Goal: Information Seeking & Learning: Learn about a topic

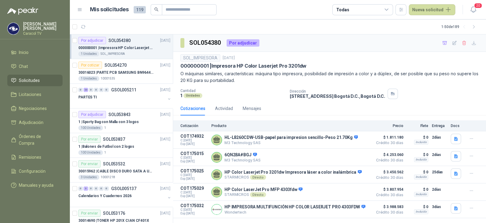
click at [480, 109] on div "Cotizaciones Actividad Mensajes" at bounding box center [329, 108] width 313 height 14
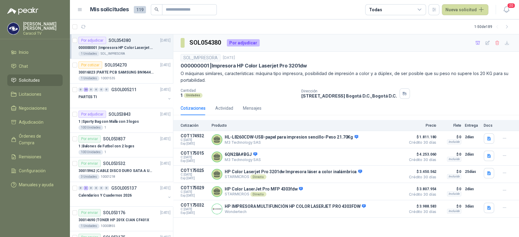
drag, startPoint x: 476, startPoint y: 1, endPoint x: 275, endPoint y: 221, distance: 297.8
click at [275, 221] on div "SOL054380 Por adjudicar SOL_IMPRESORA 1 sept, 2025 000000001 | Impresora HP Col…" at bounding box center [346, 135] width 346 height 203
click at [140, 81] on article "Por cotizar SOL054270 [DATE] 30016023 | PARTE PCB SAMSUNG BN9644788A P ONECONNE…" at bounding box center [121, 71] width 103 height 25
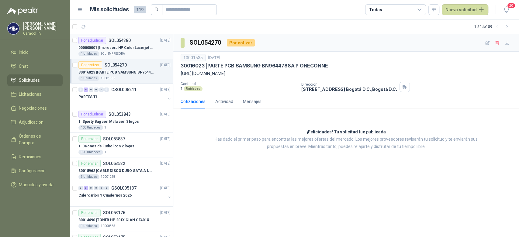
click at [139, 52] on div "1 Unidades SOL_IMPRESORA" at bounding box center [124, 53] width 92 height 5
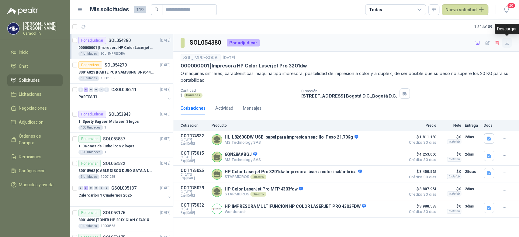
click at [486, 39] on button "button" at bounding box center [507, 43] width 10 height 10
click at [132, 169] on p "30015962 | CABLE DISCO DURO SATA A USB 3.0 GENERICO" at bounding box center [116, 171] width 76 height 6
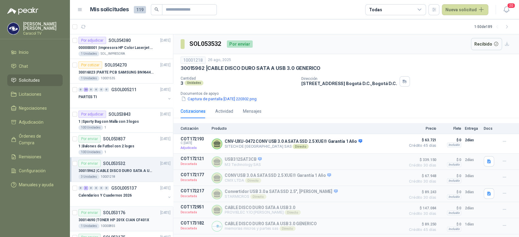
click at [121, 216] on div "30014690 | TONER HP 201X CIAN CF401X" at bounding box center [124, 219] width 92 height 7
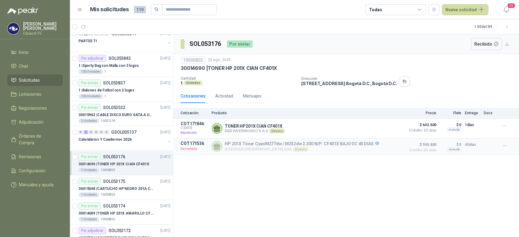
scroll to position [67, 0]
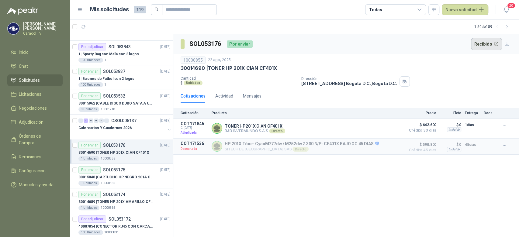
click at [482, 39] on button "Recibido" at bounding box center [486, 44] width 31 height 12
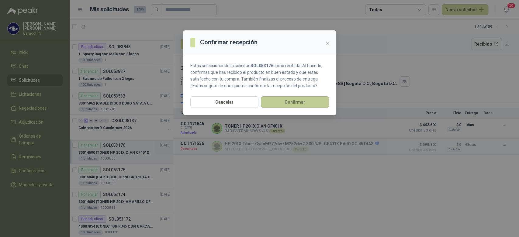
click at [288, 96] on button "Confirmar" at bounding box center [295, 102] width 68 height 12
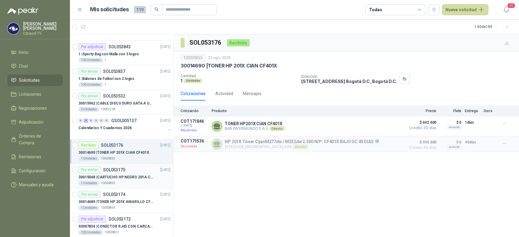
click at [130, 176] on p "30015048 | CARTUCHO HP NEGRO 201A CF400X" at bounding box center [116, 177] width 76 height 6
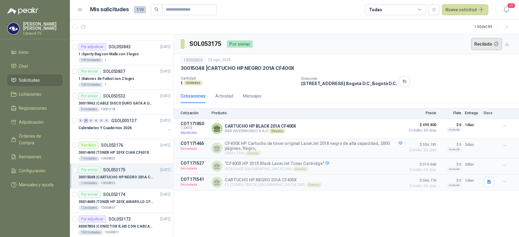
click at [494, 46] on button "Recibido" at bounding box center [486, 44] width 31 height 12
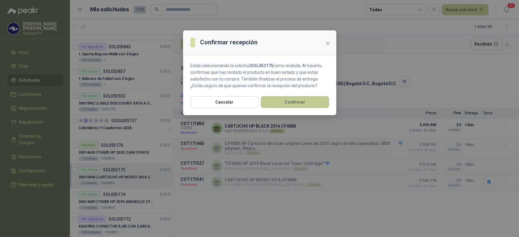
click at [304, 105] on button "Confirmar" at bounding box center [295, 102] width 68 height 12
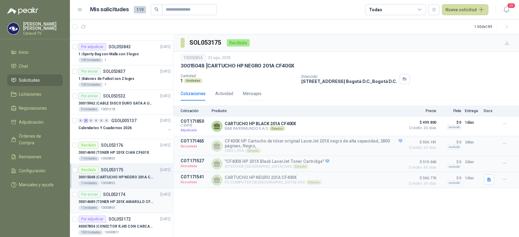
click at [127, 198] on div "30014689 | TONER HP 201X AMARILLO CF402X" at bounding box center [124, 201] width 92 height 7
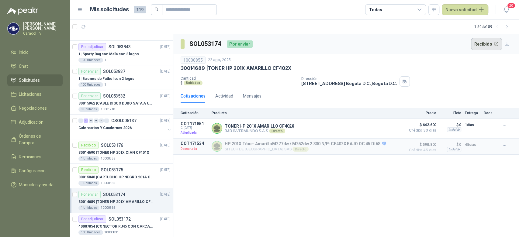
click at [489, 40] on button "Recibido" at bounding box center [486, 44] width 31 height 12
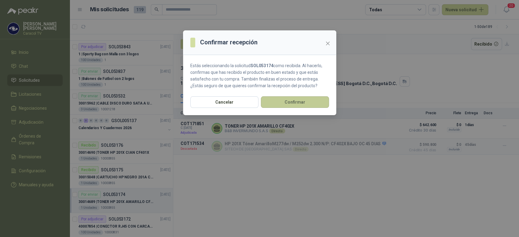
click at [292, 97] on button "Confirmar" at bounding box center [295, 102] width 68 height 12
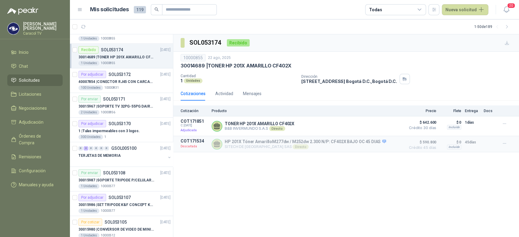
scroll to position [209, 0]
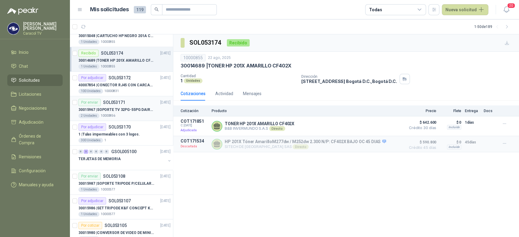
click at [127, 108] on p "30015967 | SOPORTE TV 32PG-55PG DAIRU LPA52-446KIT2" at bounding box center [116, 110] width 76 height 6
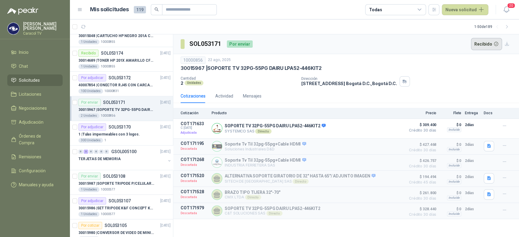
click at [484, 44] on button "Recibido" at bounding box center [486, 44] width 31 height 12
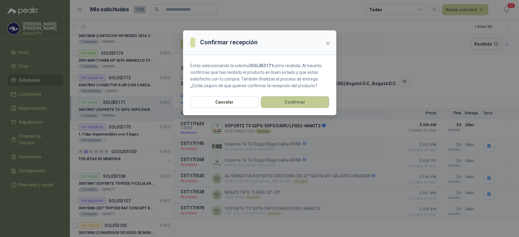
click at [295, 103] on button "Confirmar" at bounding box center [295, 102] width 68 height 12
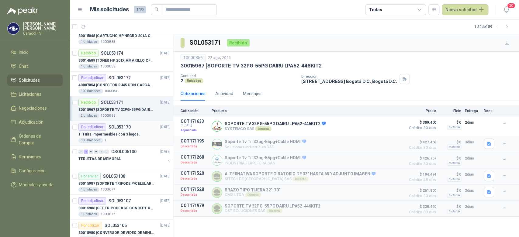
click at [124, 138] on div "300 Unidades 1" at bounding box center [124, 140] width 92 height 5
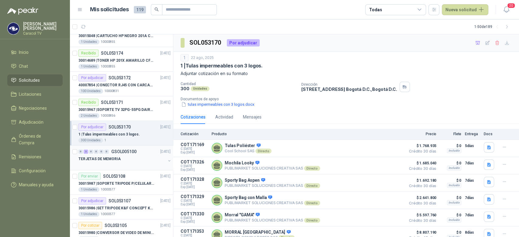
click at [127, 154] on p "GSOL005100" at bounding box center [123, 152] width 25 height 4
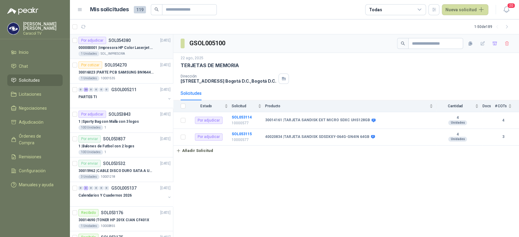
click at [134, 47] on p "000000001 | Impresora HP Color Laserjet Pro 3201dw" at bounding box center [116, 48] width 76 height 6
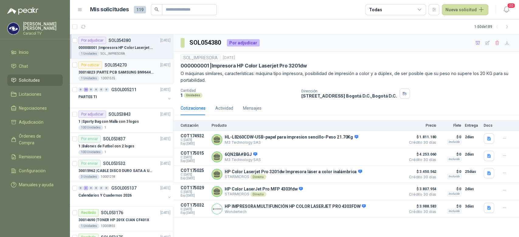
click at [116, 74] on p "30016023 | PARTE PCB SAMSUNG BN9644788A P ONECONNE" at bounding box center [116, 73] width 76 height 6
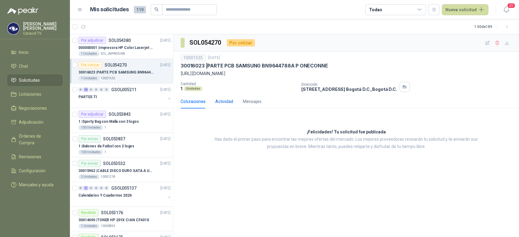
click at [220, 99] on div "Actividad" at bounding box center [224, 101] width 18 height 7
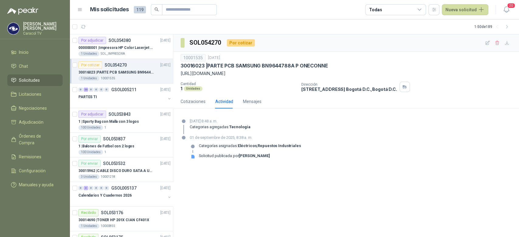
drag, startPoint x: 210, startPoint y: 67, endPoint x: 309, endPoint y: 60, distance: 99.3
click at [309, 60] on div "10001535 [DATE] 30016023 | PARTE PCB SAMSUNG BN9644788A P ONECONNE [URL][DOMAIN…" at bounding box center [346, 65] width 331 height 23
drag, startPoint x: 339, startPoint y: 65, endPoint x: 209, endPoint y: 66, distance: 129.8
click at [209, 66] on div "30016023 | PARTE PCB SAMSUNG BN9644788A P ONECONNE" at bounding box center [346, 66] width 331 height 6
copy p "PARTE PCB SAMSUNG BN9644788A P ONECONNE"
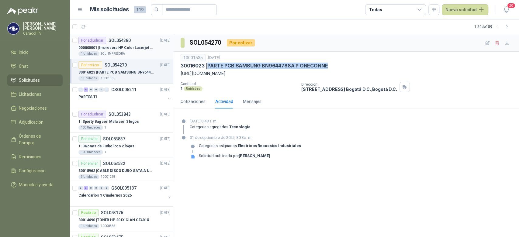
click at [127, 51] on div "1 Unidades SOL_IMPRESORA" at bounding box center [124, 53] width 92 height 5
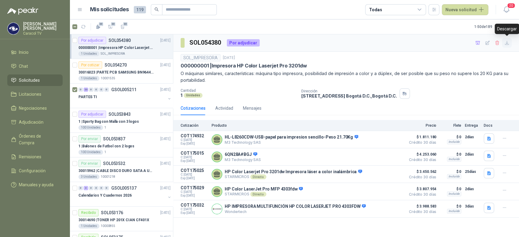
click at [507, 43] on icon "button" at bounding box center [506, 42] width 5 height 5
click at [114, 93] on div "PARTES TI" at bounding box center [121, 96] width 87 height 7
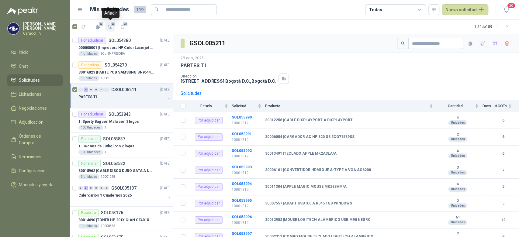
click at [109, 28] on icon "button" at bounding box center [110, 26] width 4 height 3
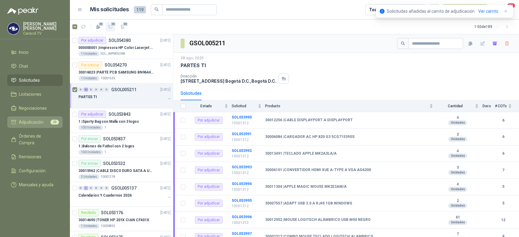
click at [26, 121] on span "Adjudicación" at bounding box center [31, 122] width 25 height 7
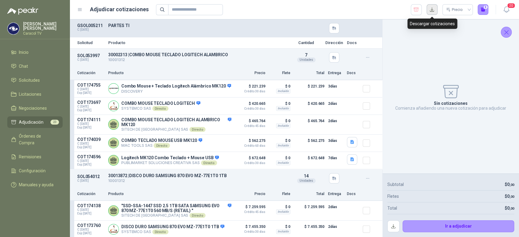
click at [430, 10] on button "button" at bounding box center [432, 9] width 11 height 11
click at [403, 147] on div "Sin cotizaciones Comienza añadiendo una nueva cotización para adjudicar" at bounding box center [450, 96] width 127 height 144
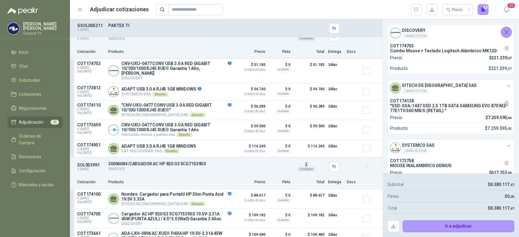
scroll to position [648, 0]
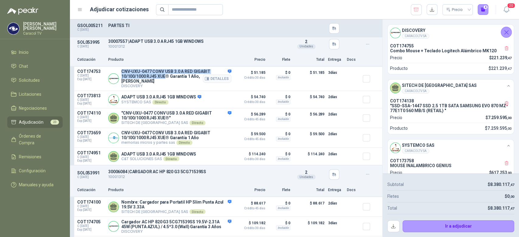
drag, startPoint x: 121, startPoint y: 71, endPoint x: 165, endPoint y: 77, distance: 45.0
click at [165, 77] on p "CNV-UXU-0477 CONV USB 3.0 A RED GIGABIT 10/100/1000 RJ45 XUE® Garantía 1 Año, […" at bounding box center [176, 76] width 110 height 15
copy p "CNV-UXU-0477 CONV USB 3.0 A RED GIGABIT 10/100/1000 RJ45 XUE"
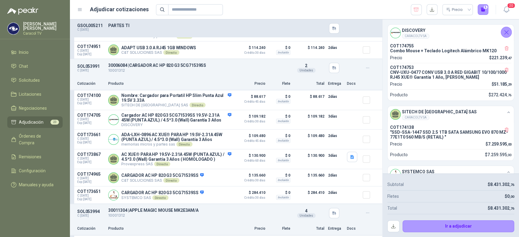
scroll to position [751, 0]
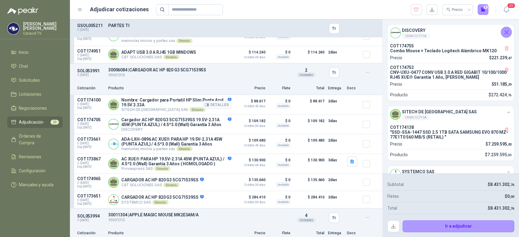
click at [224, 97] on div "Detalles" at bounding box center [217, 104] width 29 height 15
click at [213, 104] on button "Detalles" at bounding box center [217, 105] width 29 height 8
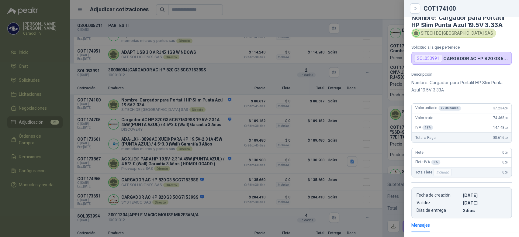
scroll to position [4, 0]
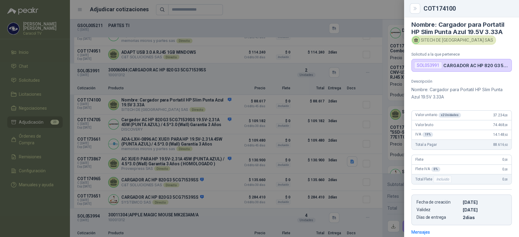
click at [199, 84] on div at bounding box center [259, 118] width 519 height 237
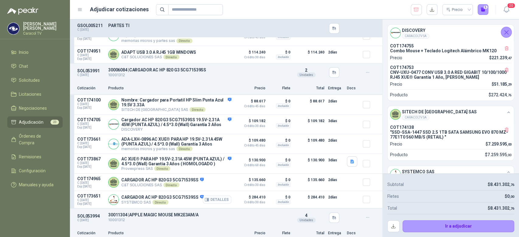
click at [207, 198] on button "Detalles" at bounding box center [217, 199] width 29 height 8
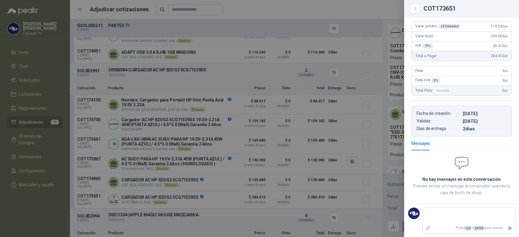
scroll to position [0, 0]
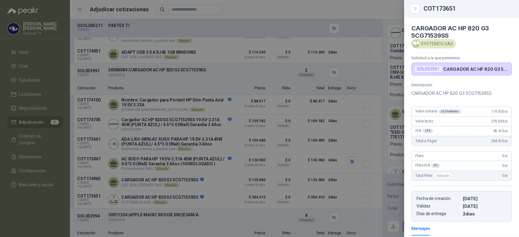
drag, startPoint x: 410, startPoint y: 94, endPoint x: 492, endPoint y: 87, distance: 82.4
click at [492, 87] on div "Descripción CARGADOR AC HP 820 G3 5CG71539SS Valor unitario x 2 Unidades 119.50…" at bounding box center [461, 152] width 115 height 139
click at [200, 78] on div at bounding box center [259, 118] width 519 height 237
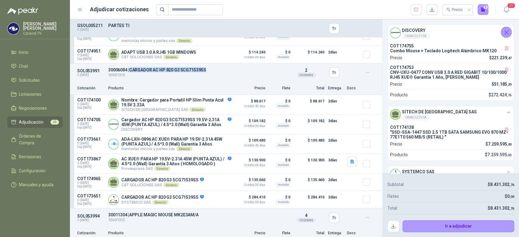
drag, startPoint x: 129, startPoint y: 67, endPoint x: 225, endPoint y: 61, distance: 96.6
click at [225, 64] on div "SOL053991 C: [DATE] 30006084 | CARGADOR AC HP 820 G3 5CG71539SS 10001312 Det…" at bounding box center [226, 73] width 312 height 18
copy p "CARGADOR AC HP 820 G3 5CG71539SS"
click at [223, 81] on div "Cotización Producto Precio Flete Total Entrega Docs" at bounding box center [226, 88] width 312 height 14
click at [214, 180] on button "Detalles" at bounding box center [217, 182] width 29 height 8
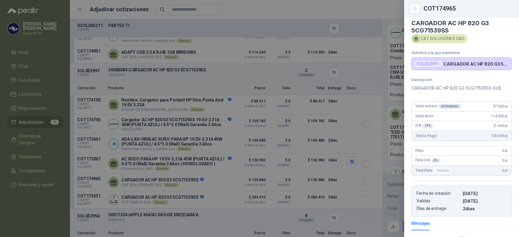
scroll to position [4, 0]
click at [196, 187] on div at bounding box center [259, 118] width 519 height 237
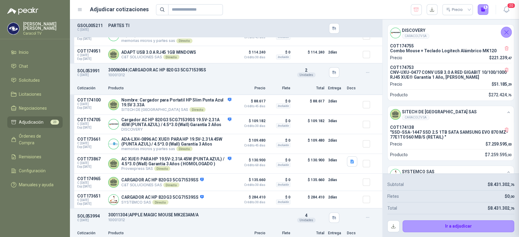
scroll to position [85, 0]
click at [214, 200] on button "Detalles" at bounding box center [217, 199] width 29 height 8
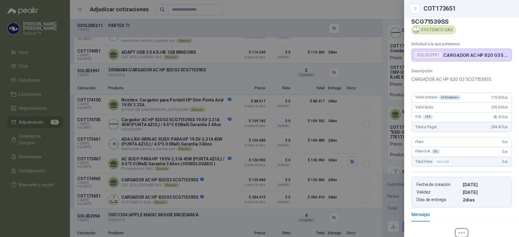
scroll to position [12, 0]
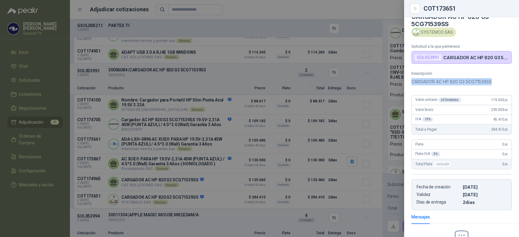
drag, startPoint x: 494, startPoint y: 80, endPoint x: 407, endPoint y: 85, distance: 86.7
click at [407, 85] on div "Descripción CARGADOR AC HP 820 G3 5CG71539SS Valor unitario x 2 Unidades 119.50…" at bounding box center [461, 140] width 115 height 139
copy p "CARGADOR AC HP 820 G3 5CG71539SS"
click at [252, 81] on div at bounding box center [259, 118] width 519 height 237
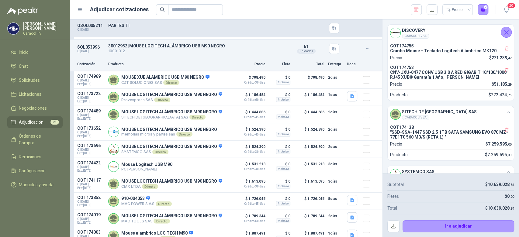
scroll to position [1032, 0]
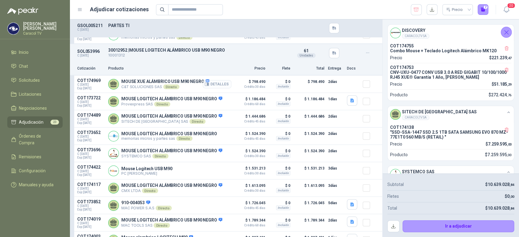
click at [205, 87] on button "Detalles" at bounding box center [217, 84] width 29 height 8
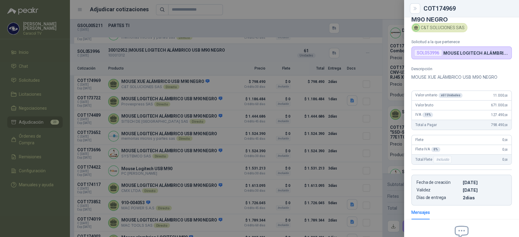
scroll to position [16, 0]
click at [196, 123] on div at bounding box center [259, 118] width 519 height 237
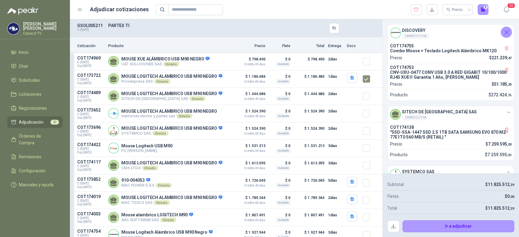
scroll to position [1034, 0]
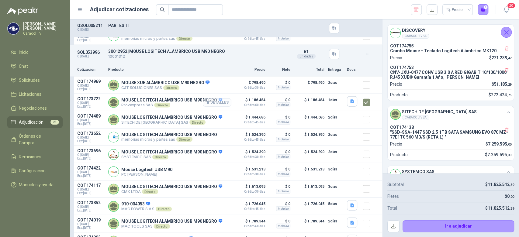
click at [209, 103] on button "Detalles" at bounding box center [217, 102] width 29 height 8
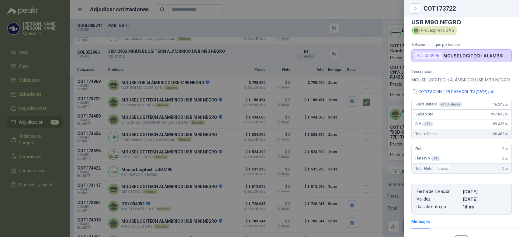
scroll to position [12, 0]
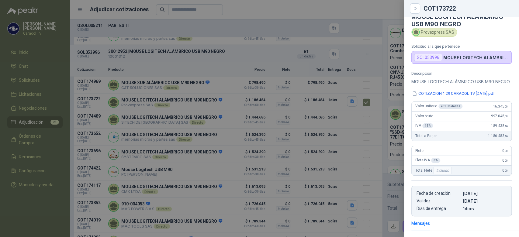
click at [258, 59] on div at bounding box center [259, 118] width 519 height 237
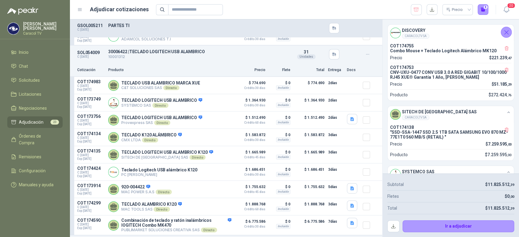
scroll to position [1274, 0]
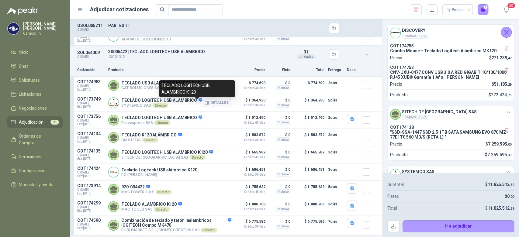
click at [199, 102] on icon at bounding box center [201, 100] width 4 height 4
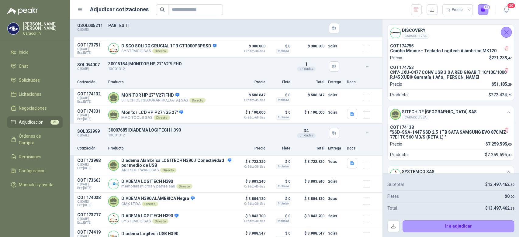
scroll to position [1610, 0]
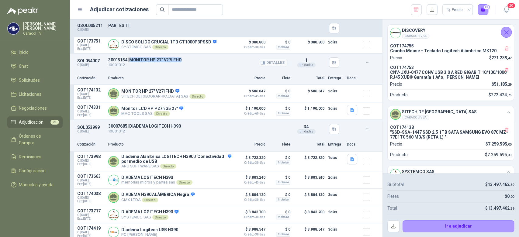
drag, startPoint x: 131, startPoint y: 64, endPoint x: 197, endPoint y: 62, distance: 66.3
click at [197, 62] on p "30015154 | MONITOR HP 27" V27I FHD" at bounding box center [197, 59] width 179 height 5
copy p "MONITOR HP 27" V27I FHD"
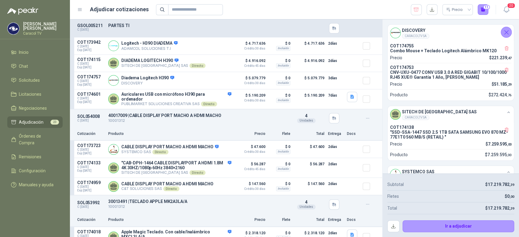
scroll to position [1933, 0]
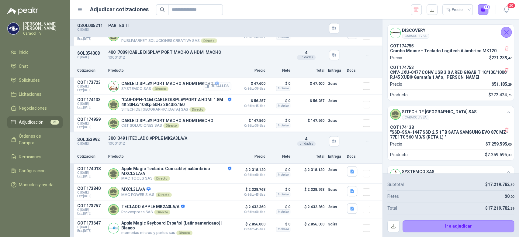
click at [213, 84] on button "Detalles" at bounding box center [217, 86] width 29 height 8
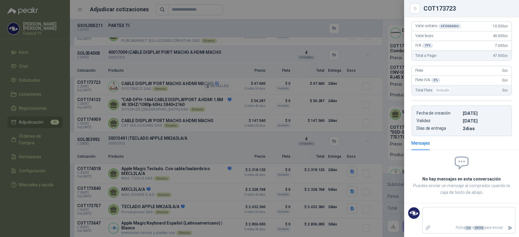
scroll to position [92, 0]
click at [216, 85] on div at bounding box center [259, 118] width 519 height 237
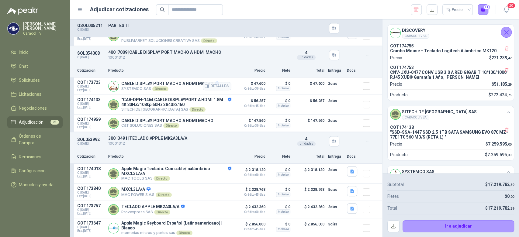
click at [214, 82] on div "Detalles" at bounding box center [217, 86] width 29 height 12
click at [213, 90] on button "Detalles" at bounding box center [217, 86] width 29 height 8
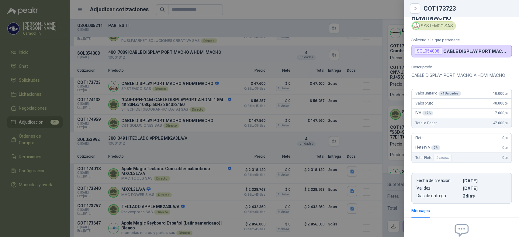
scroll to position [0, 0]
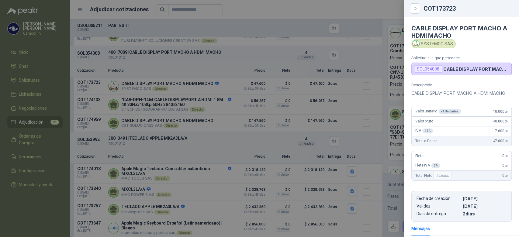
click at [211, 90] on div at bounding box center [259, 118] width 519 height 237
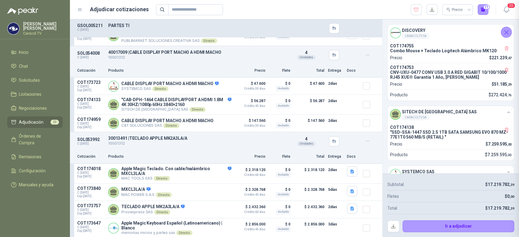
scroll to position [92, 0]
click at [217, 83] on button "Detalles" at bounding box center [217, 86] width 29 height 8
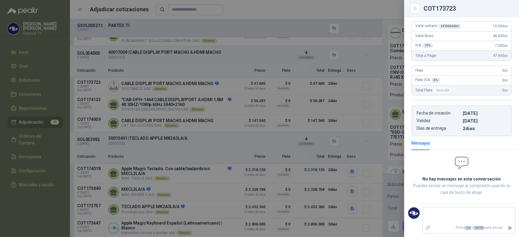
click at [216, 85] on div at bounding box center [259, 118] width 519 height 237
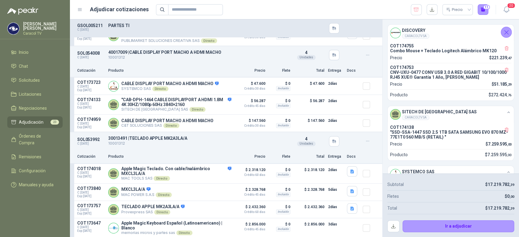
click at [0, 0] on button "Detalles" at bounding box center [0, 0] width 0 height 0
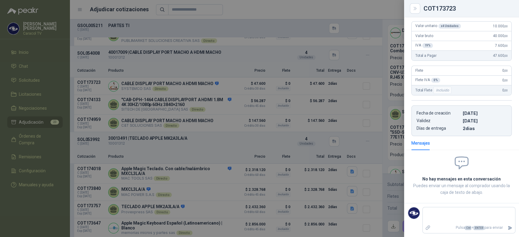
click at [258, 102] on div at bounding box center [259, 118] width 519 height 237
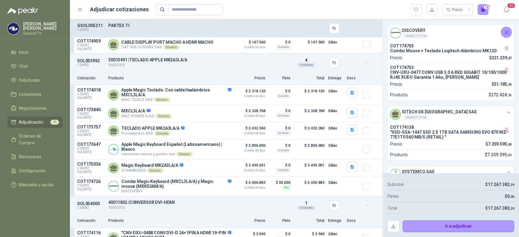
scroll to position [2008, 0]
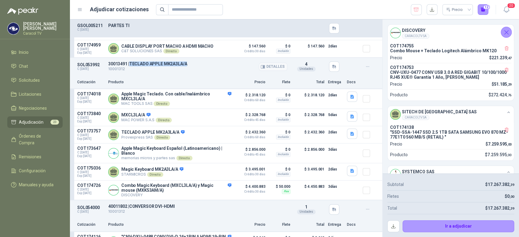
drag, startPoint x: 130, startPoint y: 63, endPoint x: 190, endPoint y: 63, distance: 59.9
click at [190, 63] on p "30013491 | TECLADO APPLE MK2A3LA/A" at bounding box center [197, 63] width 179 height 5
copy p "TECLADO APPLE MK2A3LA/A"
click at [197, 81] on p "Producto" at bounding box center [169, 82] width 123 height 6
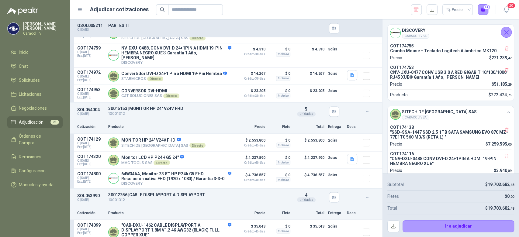
scroll to position [2231, 0]
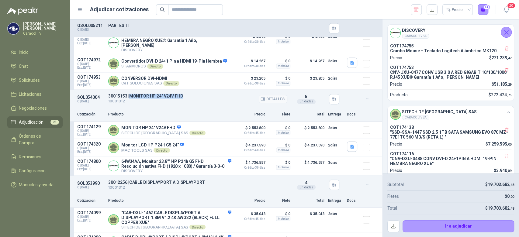
drag, startPoint x: 130, startPoint y: 95, endPoint x: 190, endPoint y: 98, distance: 59.6
click at [190, 98] on div "30015153 | MONITOR HP 24" V24V FHD 10001312 Detalles" at bounding box center [197, 99] width 179 height 11
copy p "MONITOR HP 24" V24V FHD"
click at [215, 128] on button "Detalles" at bounding box center [217, 130] width 29 height 8
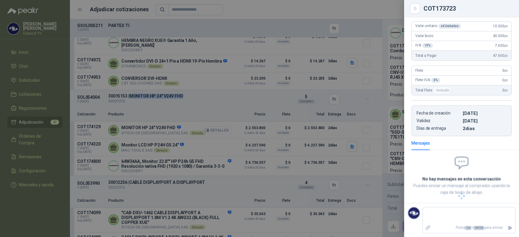
scroll to position [78, 0]
click at [209, 145] on div at bounding box center [259, 118] width 519 height 237
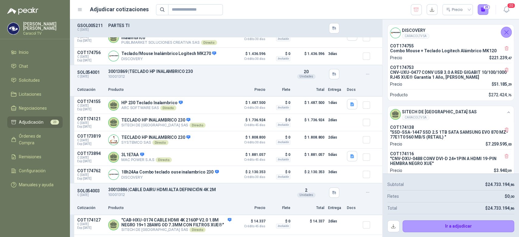
scroll to position [3103, 0]
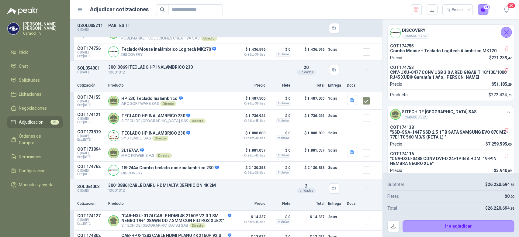
drag, startPoint x: 382, startPoint y: 226, endPoint x: 383, endPoint y: 234, distance: 8.3
click at [383, 234] on aside "DISCOVERY CARACOLTV SA COT174755 Combo Mouse + Teclado Logitech Alámbrico MK120…" at bounding box center [450, 128] width 137 height 218
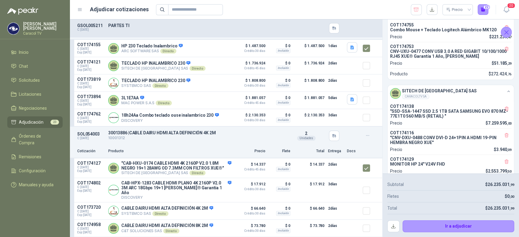
scroll to position [0, 0]
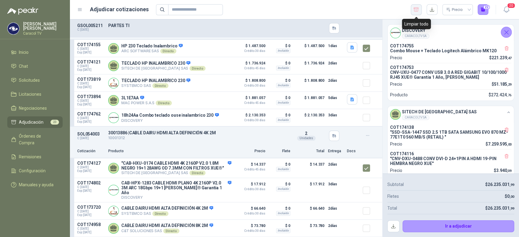
click at [414, 12] on icon "button" at bounding box center [416, 10] width 6 height 6
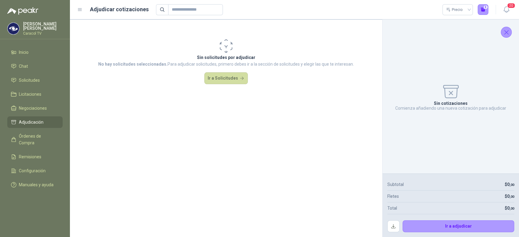
click at [29, 72] on ul "Inicio Chat Solicitudes Licitaciones Negociaciones Adjudicación Órdenes de Comp…" at bounding box center [35, 120] width 70 height 147
click at [26, 78] on span "Solicitudes" at bounding box center [29, 80] width 21 height 7
